Goal: Information Seeking & Learning: Learn about a topic

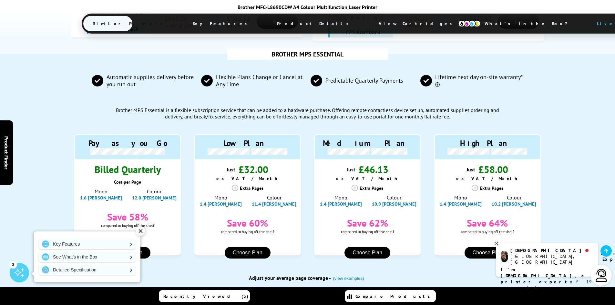
scroll to position [613, 0]
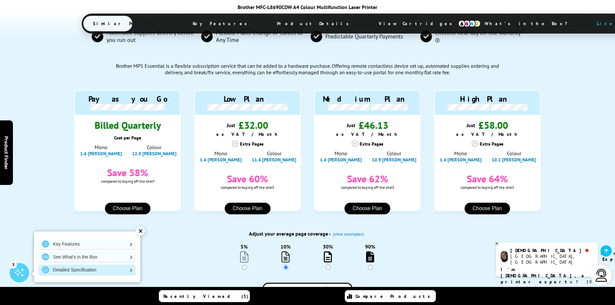
click at [95, 272] on link "Detailed Specification" at bounding box center [87, 270] width 97 height 10
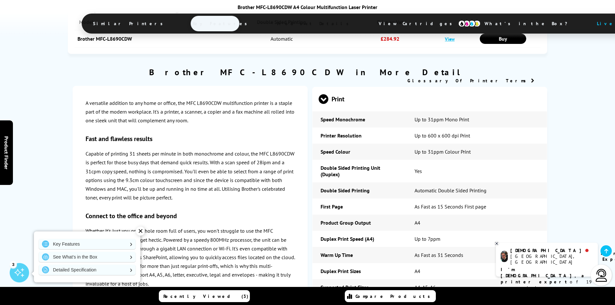
scroll to position [1583, 0]
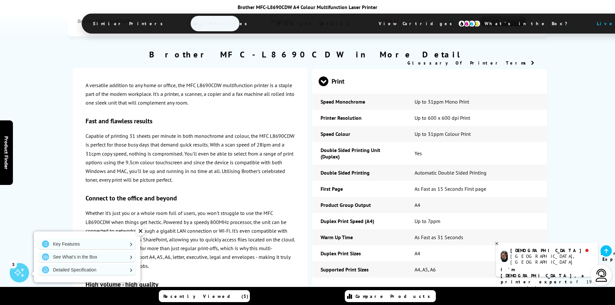
click at [318, 281] on div "Scan" at bounding box center [429, 293] width 234 height 25
click at [328, 288] on span at bounding box center [328, 293] width 0 height 10
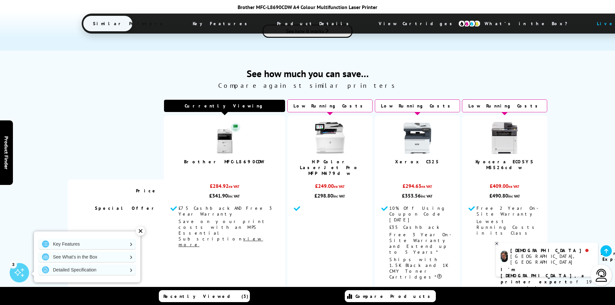
scroll to position [774, 0]
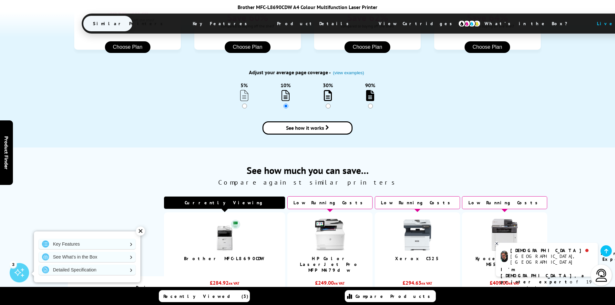
click at [222, 196] on div "Currently Viewing" at bounding box center [224, 202] width 121 height 12
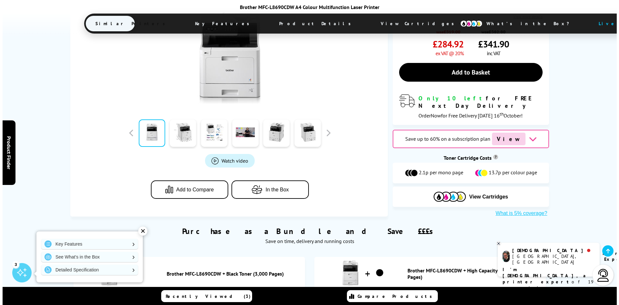
scroll to position [194, 0]
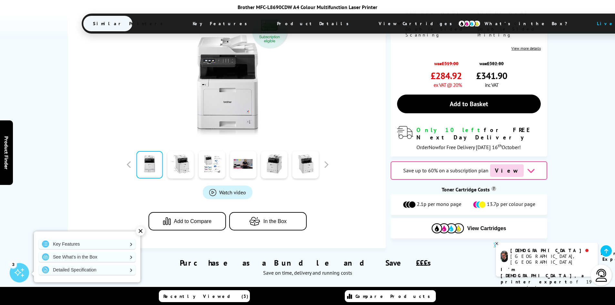
click at [254, 217] on icon "button" at bounding box center [256, 221] width 14 height 9
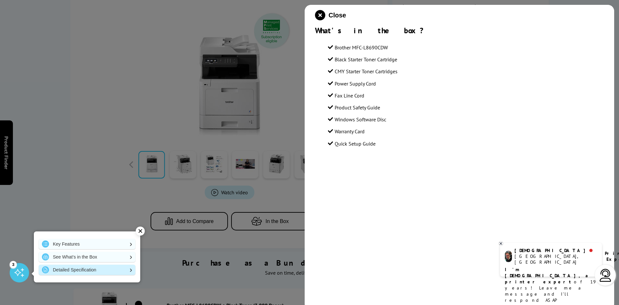
click at [78, 269] on link "Detailed Specification" at bounding box center [87, 270] width 97 height 10
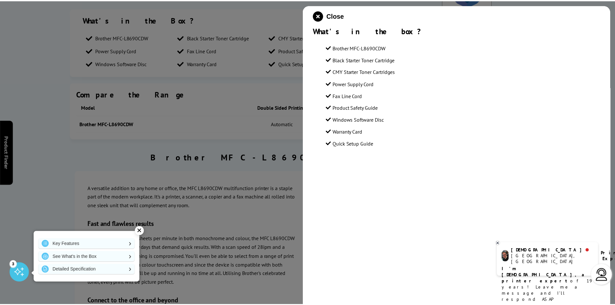
scroll to position [1487, 0]
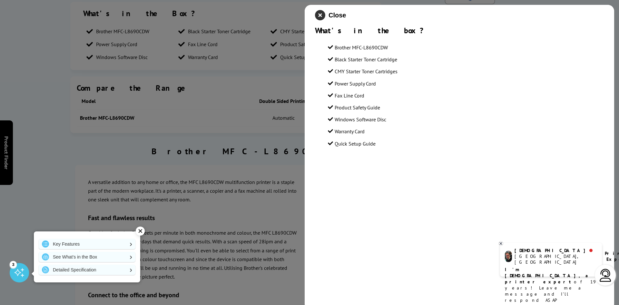
click at [323, 16] on icon "close modal" at bounding box center [320, 15] width 10 height 10
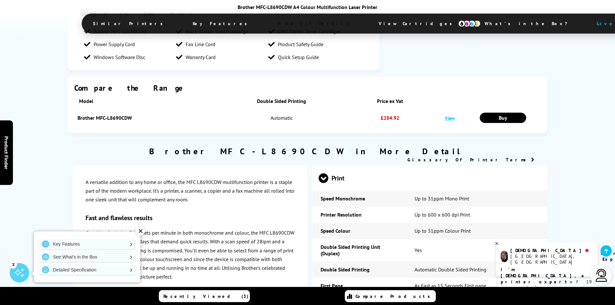
click at [217, 23] on span "Key Features" at bounding box center [221, 23] width 77 height 15
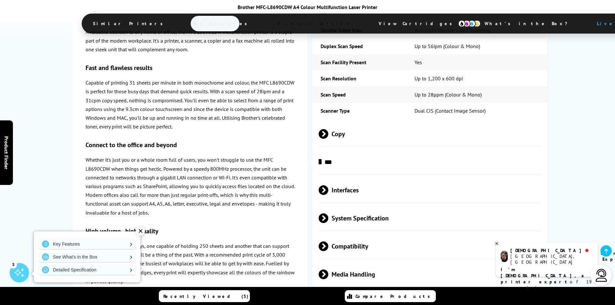
scroll to position [1867, 0]
click at [141, 232] on div "✕" at bounding box center [140, 230] width 9 height 9
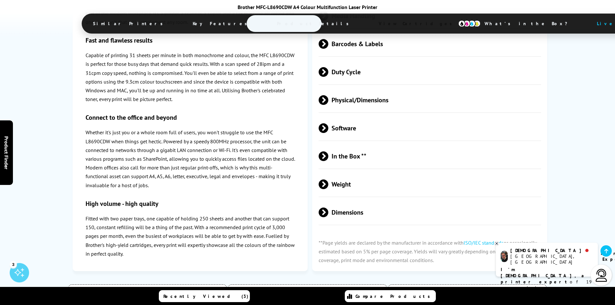
scroll to position [1996, 0]
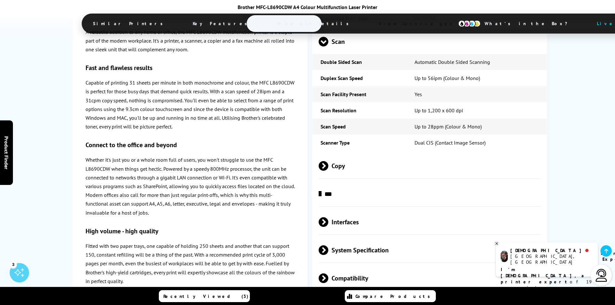
scroll to position [1964, 0]
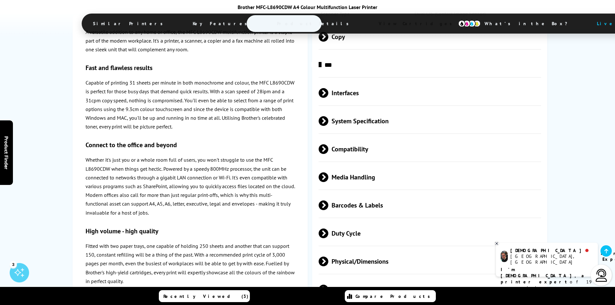
click at [370, 249] on span "Physical/Dimensions" at bounding box center [429, 261] width 223 height 24
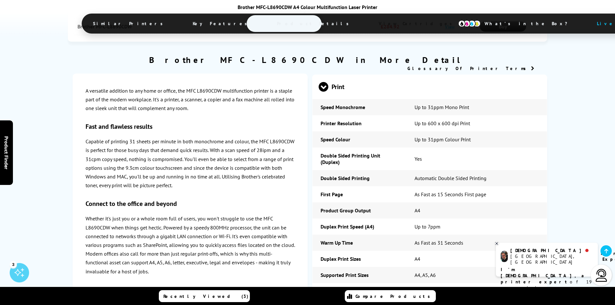
scroll to position [1576, 0]
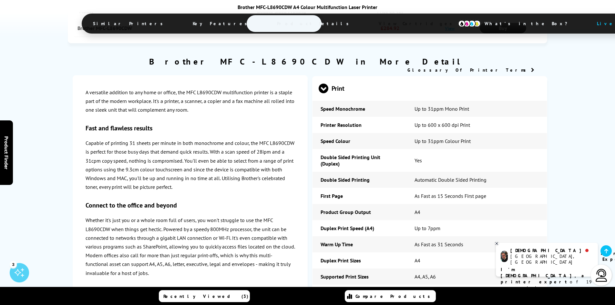
click at [369, 20] on span "View Cartridges" at bounding box center [418, 23] width 99 height 17
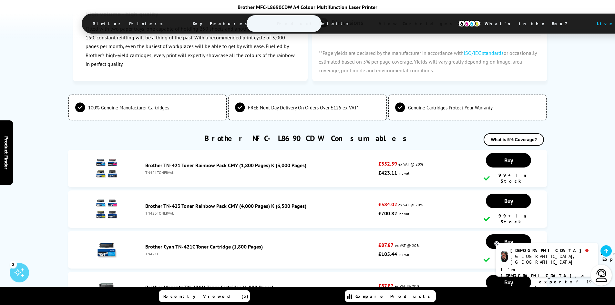
scroll to position [2435, 0]
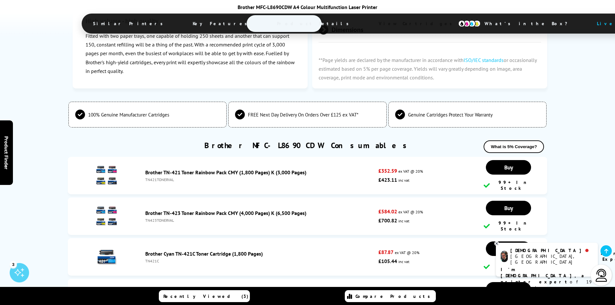
click at [267, 21] on span "Product Details" at bounding box center [314, 23] width 95 height 15
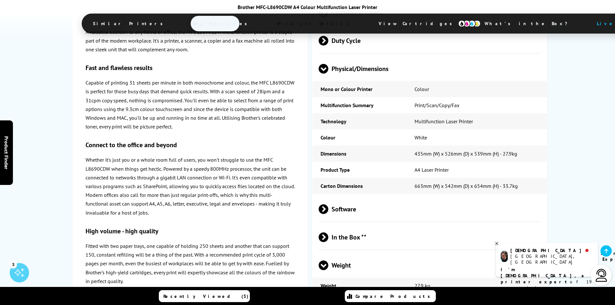
scroll to position [2098, 0]
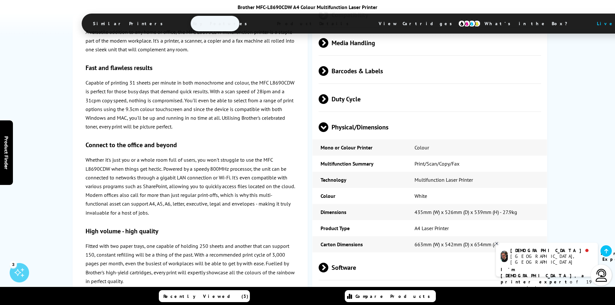
click at [378, 284] on span "In the Box **" at bounding box center [429, 296] width 223 height 24
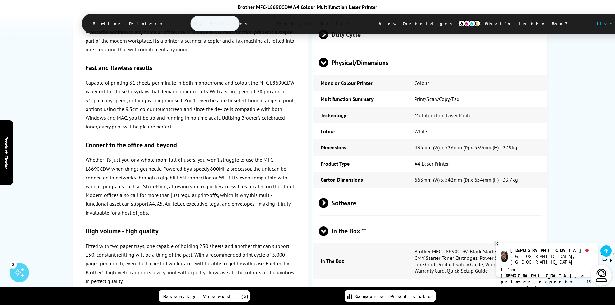
click at [354, 243] on td "In The Box" at bounding box center [359, 260] width 94 height 35
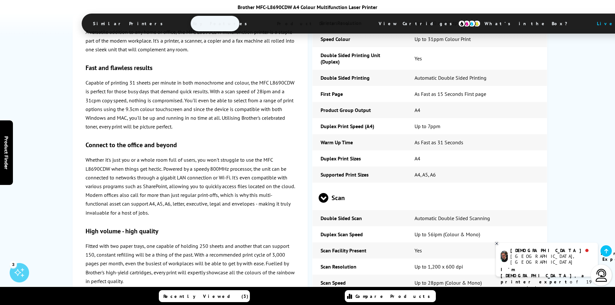
scroll to position [1807, 0]
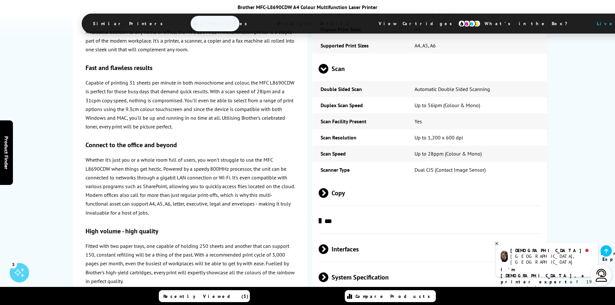
click at [475, 26] on span "What’s in the Box?" at bounding box center [529, 23] width 108 height 15
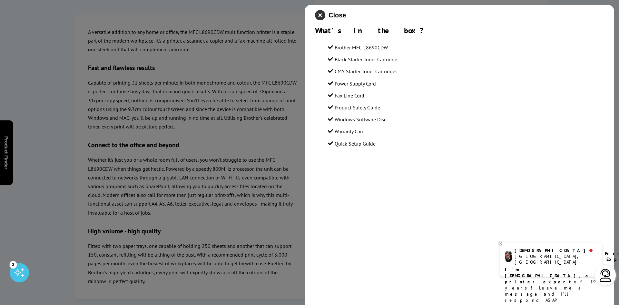
click at [319, 15] on icon "close modal" at bounding box center [320, 15] width 10 height 10
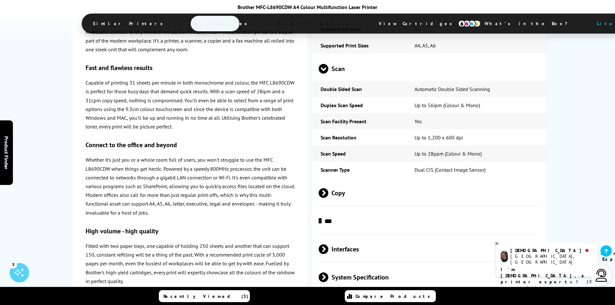
click at [399, 265] on span "System Specification" at bounding box center [429, 277] width 223 height 24
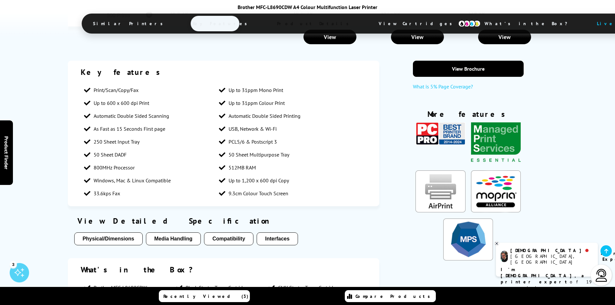
scroll to position [1227, 0]
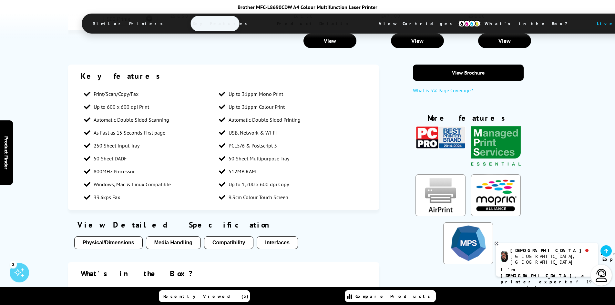
click at [98, 236] on button "Physical/Dimensions" at bounding box center [108, 242] width 68 height 13
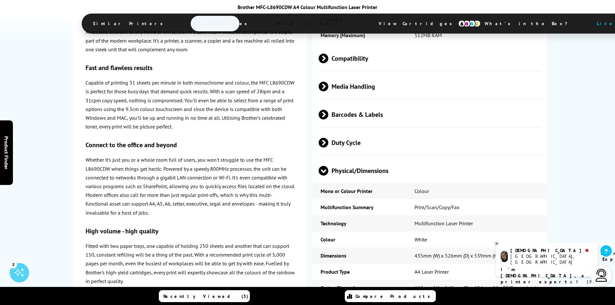
scroll to position [2088, 0]
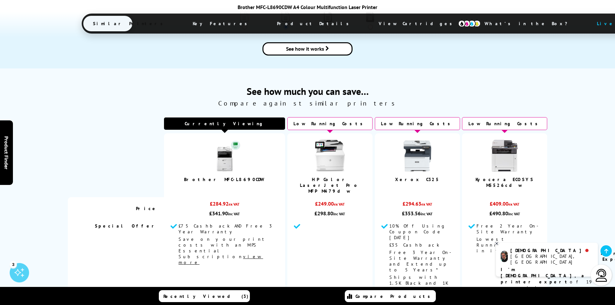
scroll to position [797, 0]
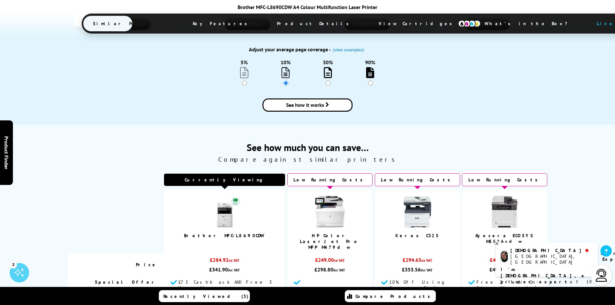
click at [267, 18] on span "Product Details" at bounding box center [314, 23] width 95 height 15
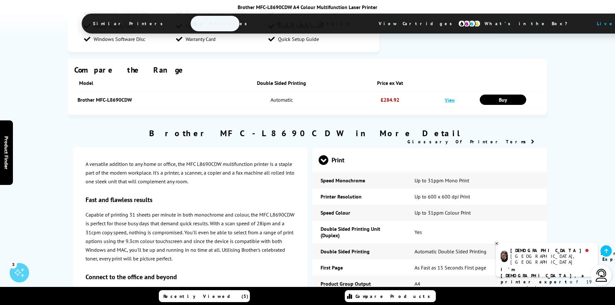
scroll to position [1509, 0]
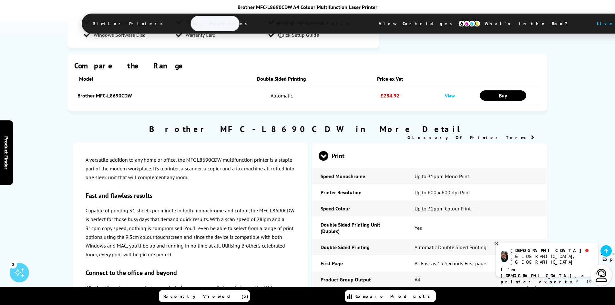
click at [475, 23] on span "What’s in the Box?" at bounding box center [529, 23] width 108 height 15
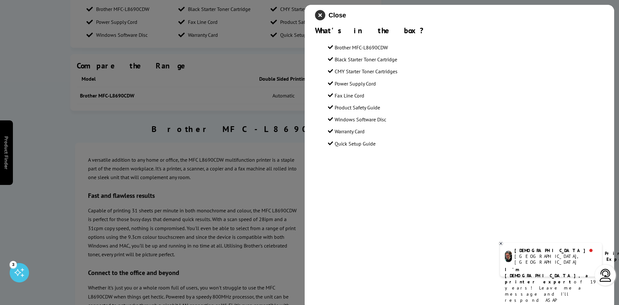
click at [321, 14] on icon "close modal" at bounding box center [320, 15] width 10 height 10
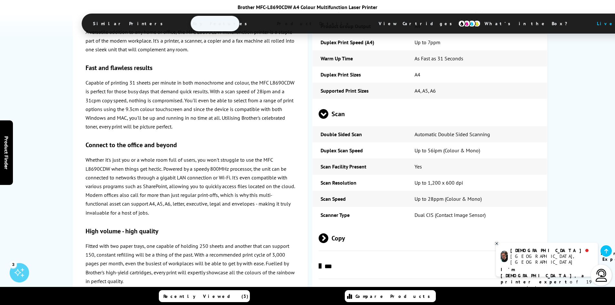
scroll to position [1767, 0]
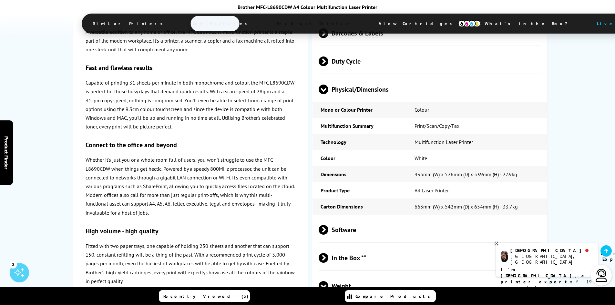
scroll to position [2154, 0]
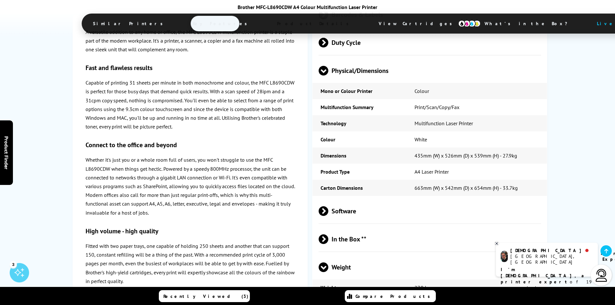
click at [371, 227] on span "In the Box **" at bounding box center [429, 239] width 223 height 24
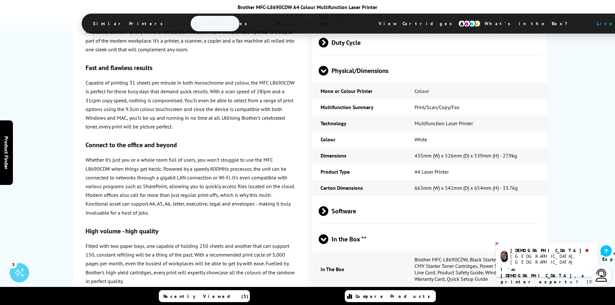
scroll to position [2219, 0]
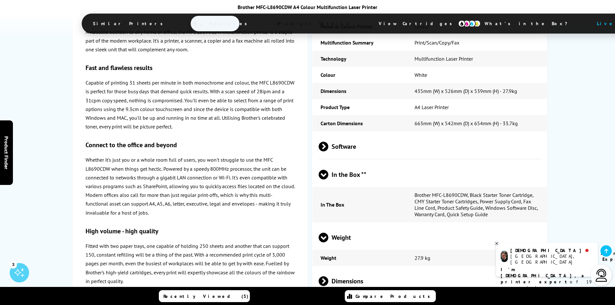
click at [339, 250] on td "Weight" at bounding box center [359, 258] width 94 height 16
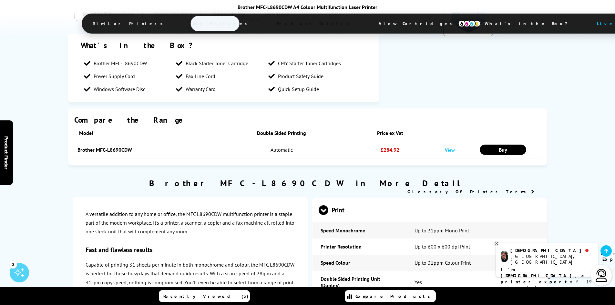
scroll to position [1412, 0]
